Goal: Task Accomplishment & Management: Complete application form

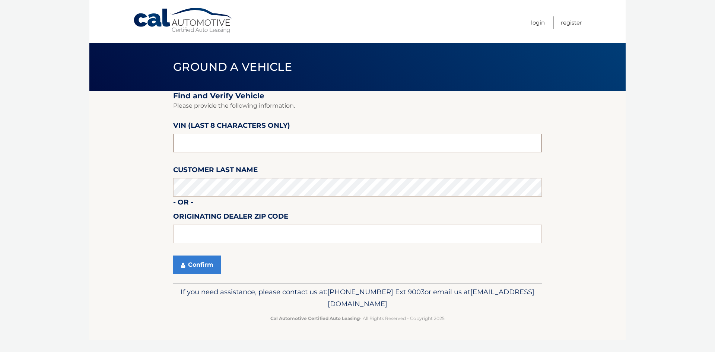
click at [230, 142] on input "text" at bounding box center [357, 143] width 369 height 19
drag, startPoint x: 215, startPoint y: 143, endPoint x: 166, endPoint y: 144, distance: 48.8
click at [166, 144] on section "Find and Verify Vehicle Please provide the following information. VIN (last 8 c…" at bounding box center [357, 187] width 536 height 192
click at [210, 264] on button "Confirm" at bounding box center [197, 264] width 48 height 19
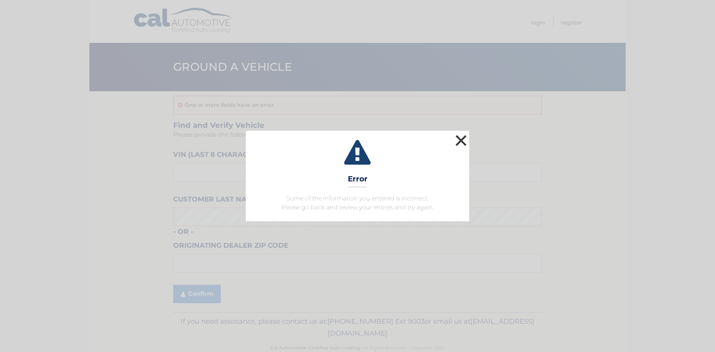
click at [466, 133] on button "×" at bounding box center [460, 140] width 15 height 15
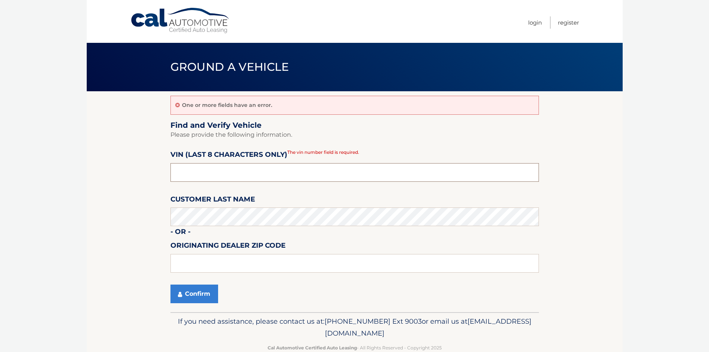
drag, startPoint x: 221, startPoint y: 176, endPoint x: 168, endPoint y: 172, distance: 53.7
click at [168, 173] on section "One or more fields have an error. Find and Verify Vehicle Please provide the fo…" at bounding box center [355, 201] width 536 height 221
click at [209, 170] on input "text" at bounding box center [355, 172] width 369 height 19
click at [202, 172] on input "text" at bounding box center [355, 172] width 369 height 19
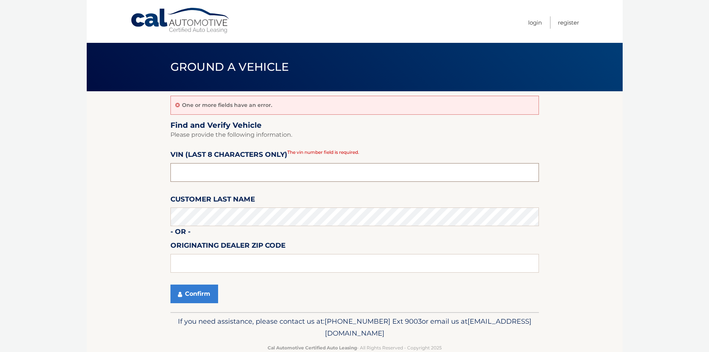
click at [202, 172] on input "text" at bounding box center [355, 172] width 369 height 19
